Goal: Transaction & Acquisition: Purchase product/service

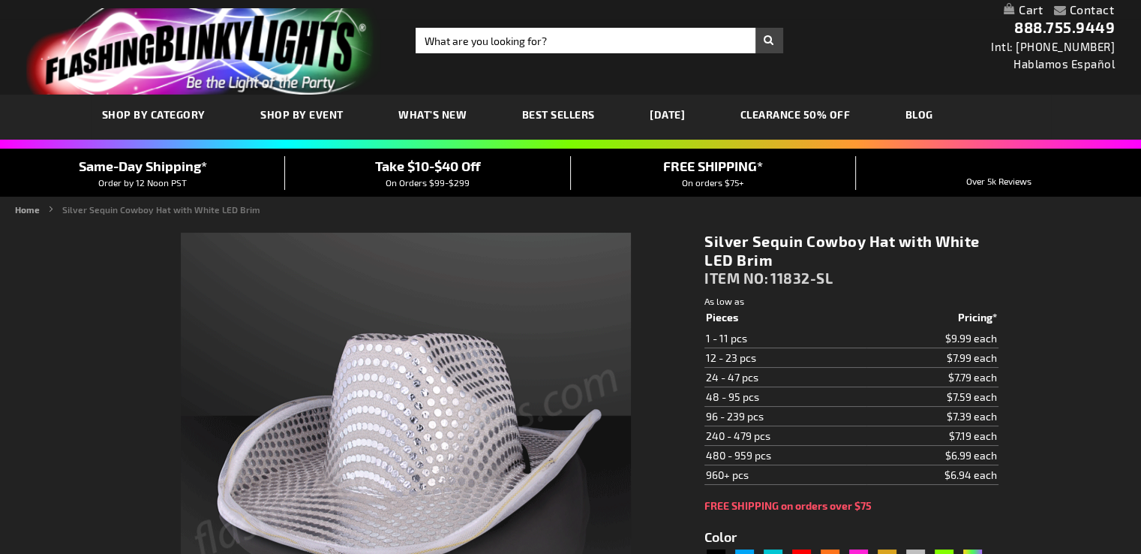
scroll to position [150, 0]
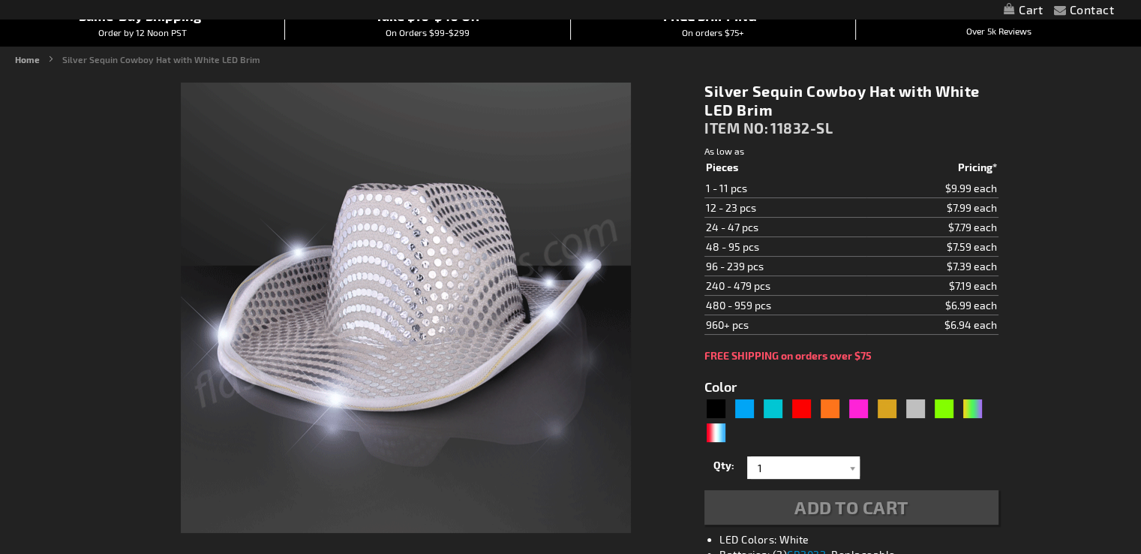
type input "5644"
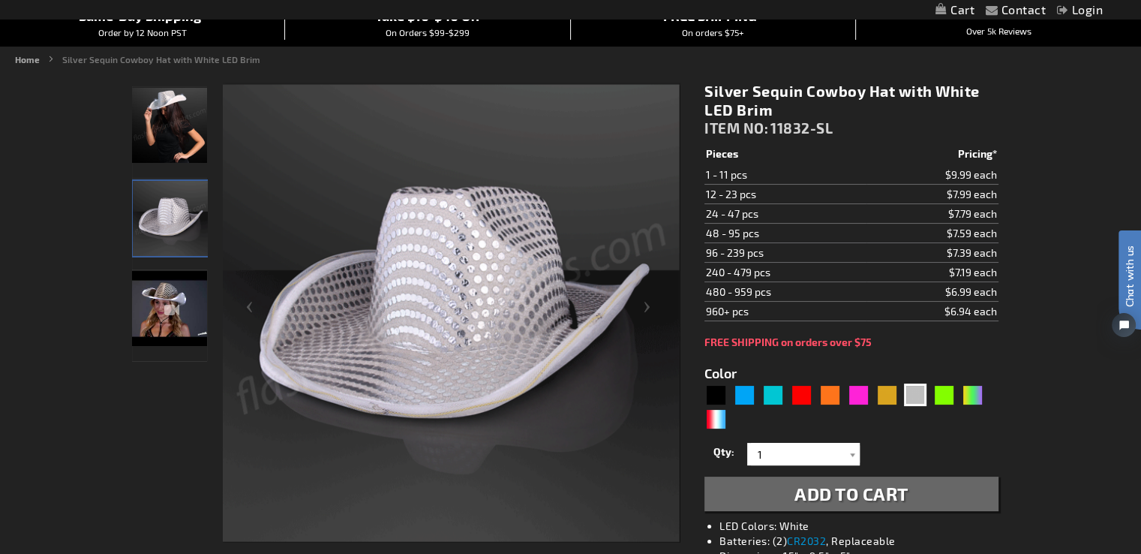
scroll to position [0, 0]
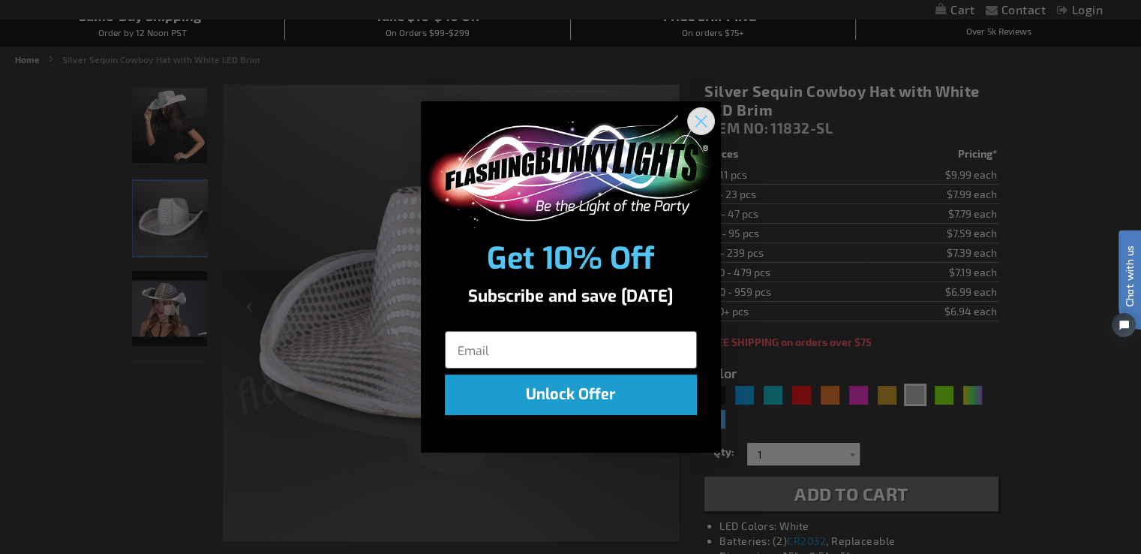
click at [695, 124] on circle "Close dialog" at bounding box center [700, 120] width 25 height 25
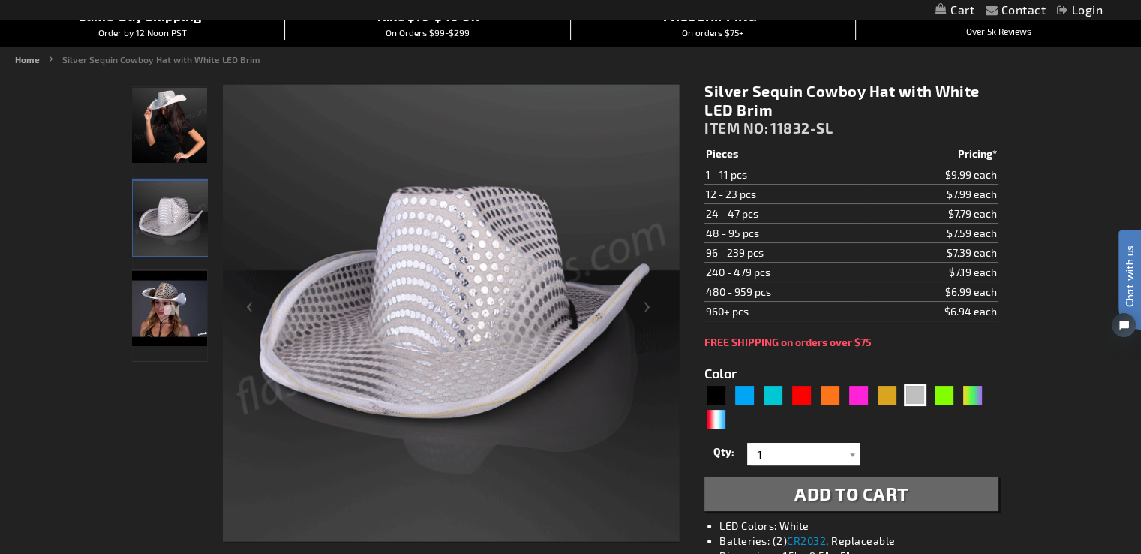
click at [150, 325] on img "Silver Sequin Cowboy Hat with White LED Brim" at bounding box center [169, 308] width 75 height 75
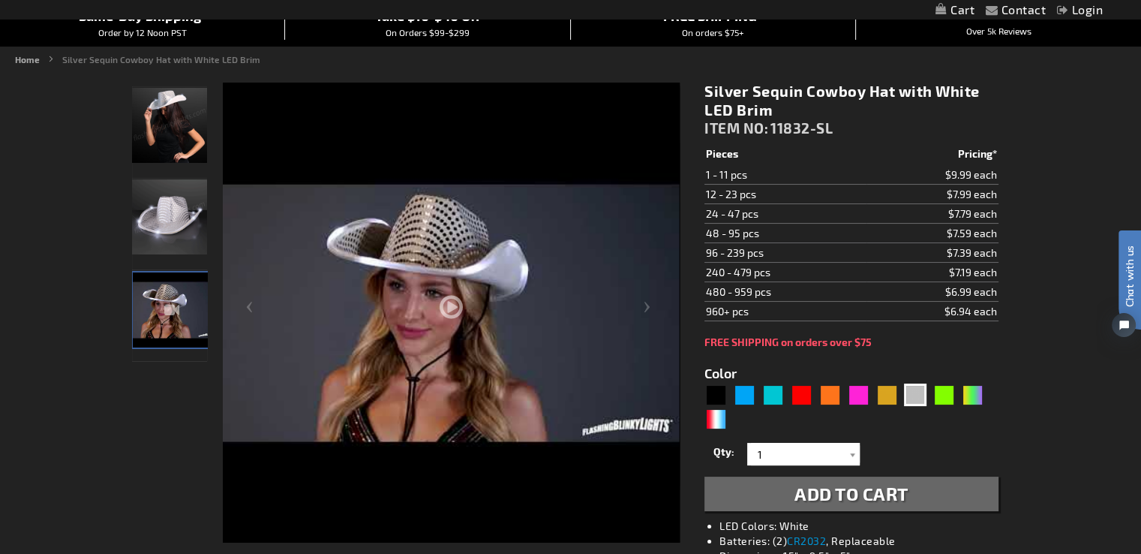
click at [164, 134] on img "Female wearing Silver Sequin Cowboy Hat White Light Up Brim" at bounding box center [169, 125] width 75 height 75
